Goal: Navigation & Orientation: Find specific page/section

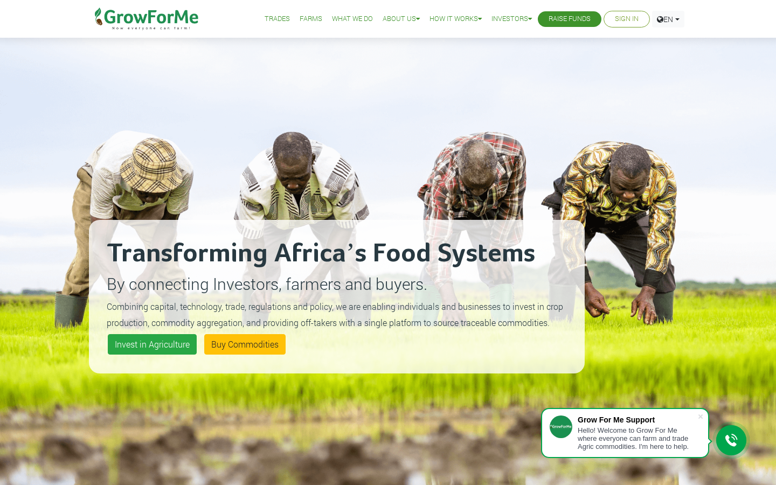
click at [271, 21] on link "Trades" at bounding box center [277, 18] width 25 height 11
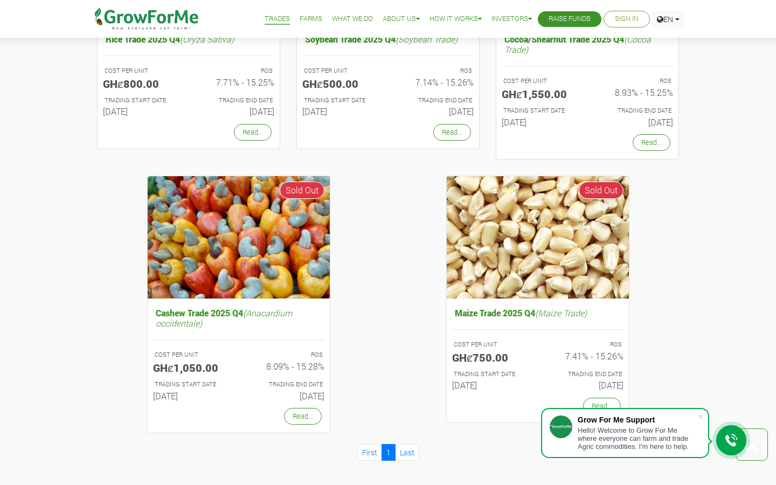
scroll to position [801, 0]
